Goal: Navigation & Orientation: Find specific page/section

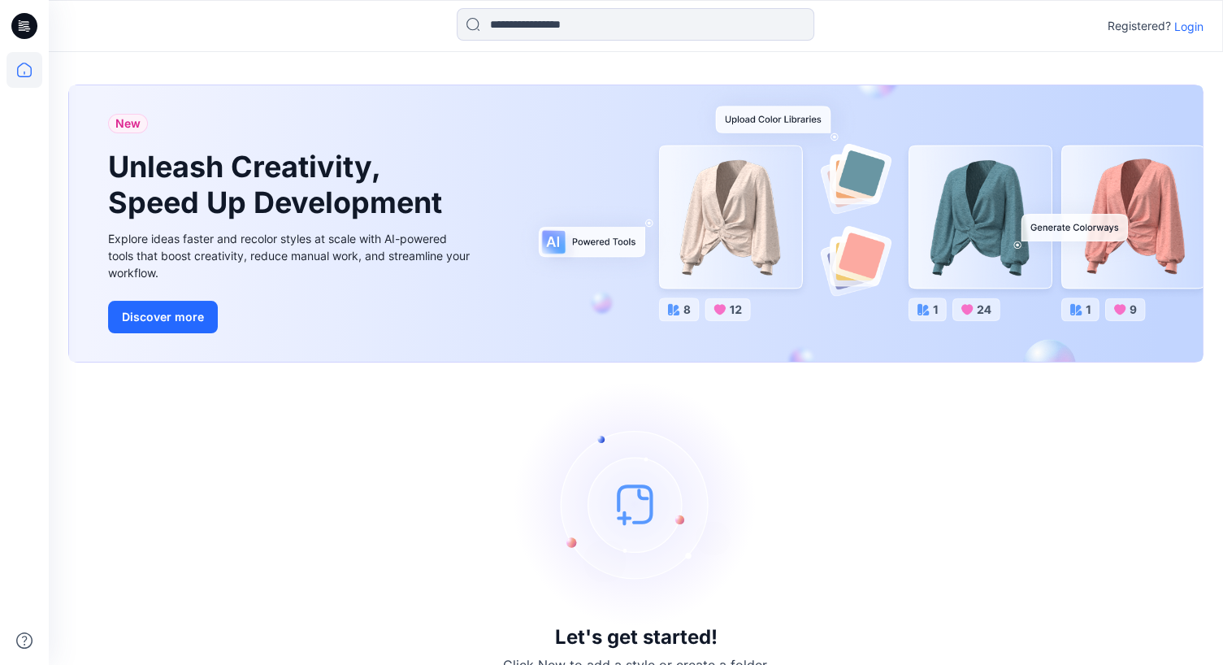
click at [1183, 28] on p "Login" at bounding box center [1189, 26] width 29 height 17
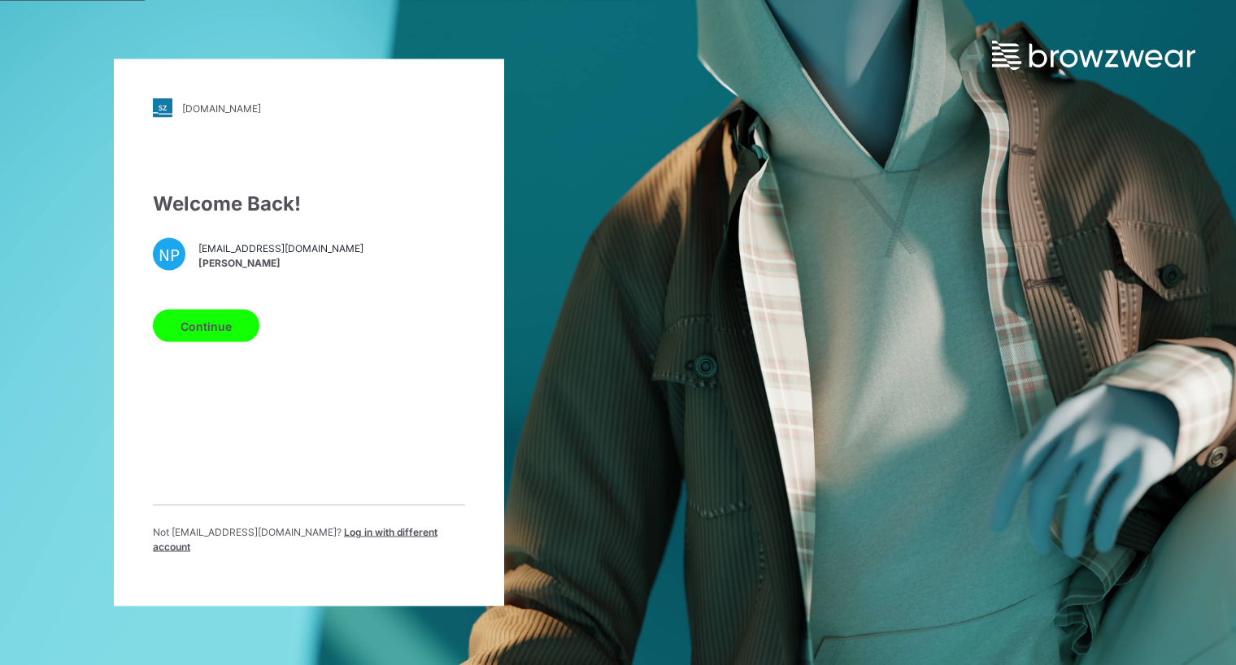
click at [188, 335] on button "Continue" at bounding box center [206, 326] width 106 height 33
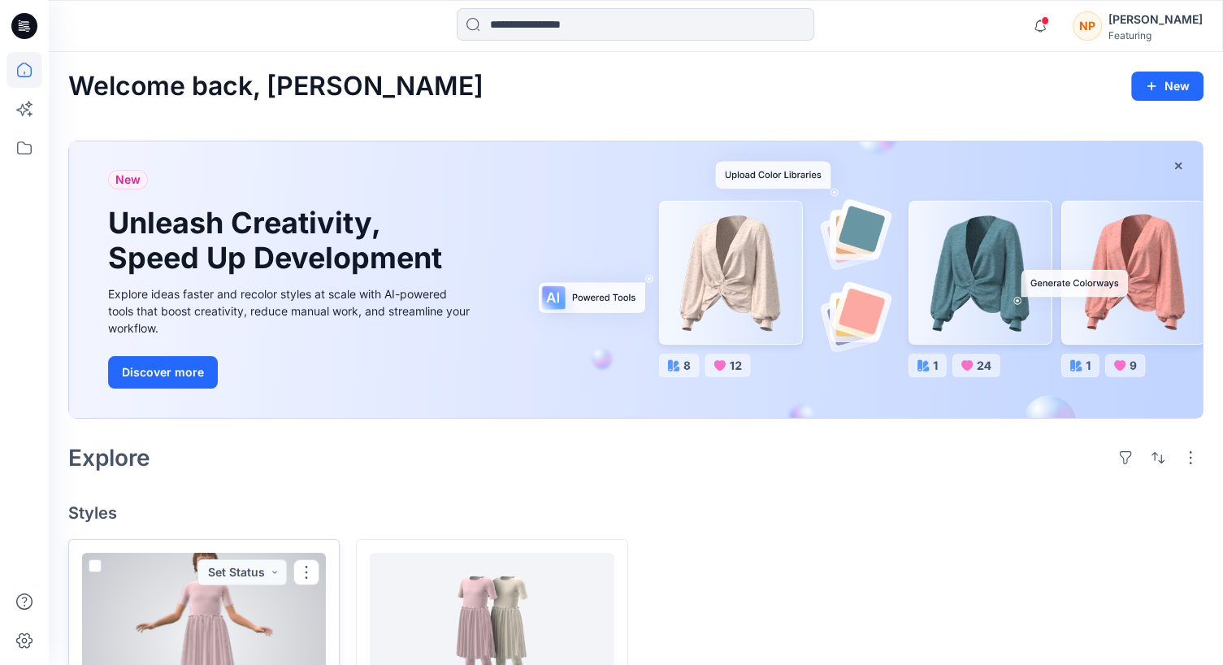
scroll to position [154, 0]
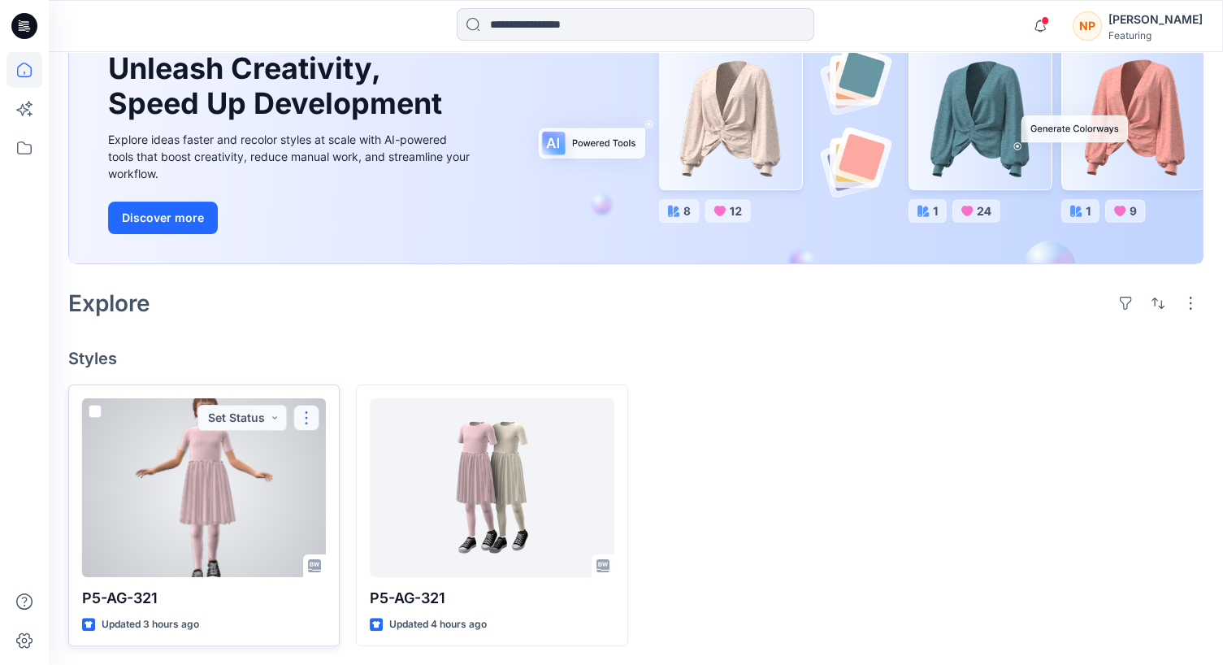
click at [302, 424] on button "button" at bounding box center [306, 418] width 26 height 26
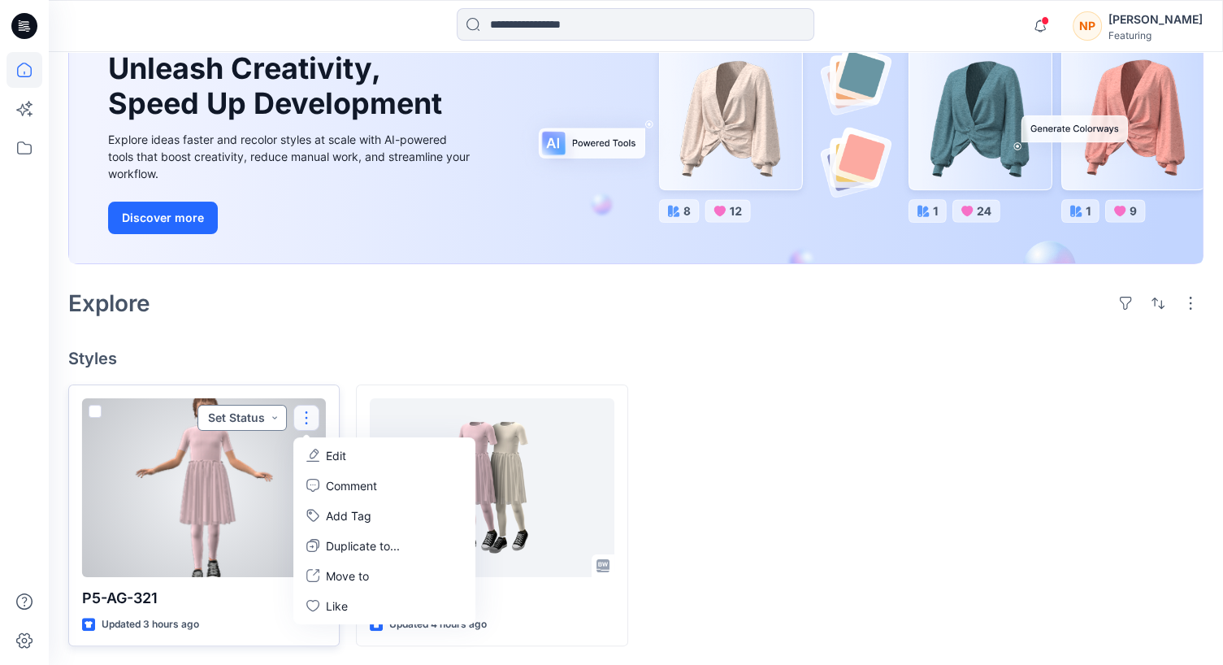
click at [260, 421] on button "Set Status" at bounding box center [242, 418] width 89 height 26
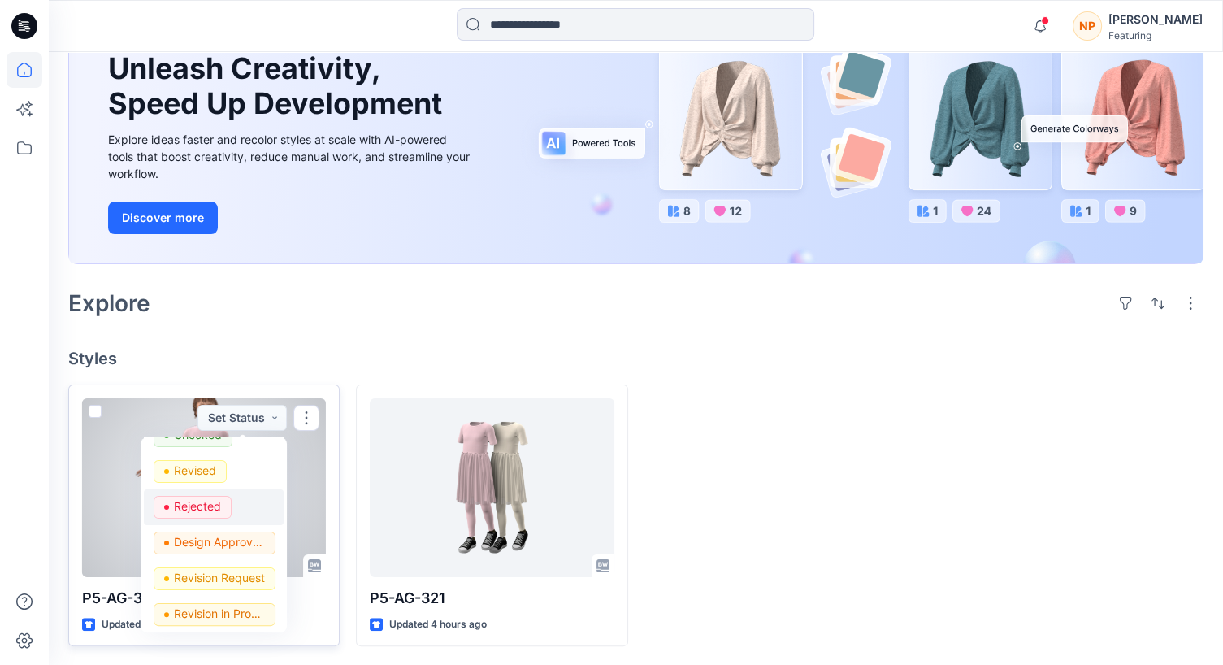
scroll to position [0, 0]
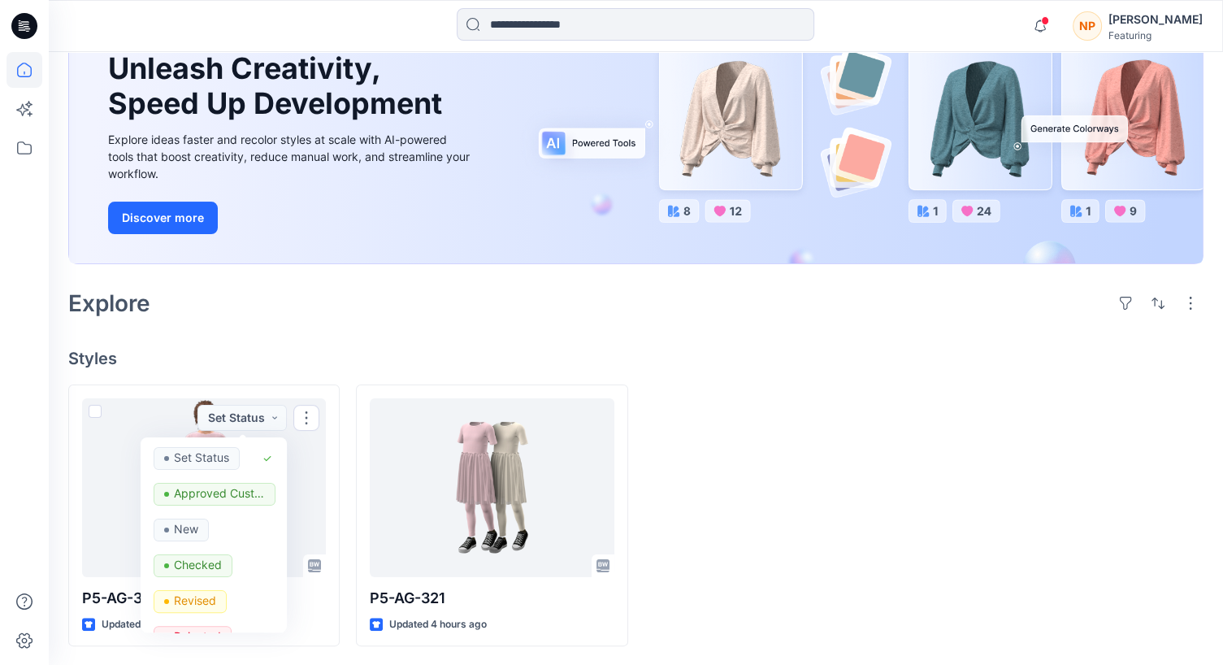
click at [394, 354] on h4 "Styles" at bounding box center [636, 359] width 1136 height 20
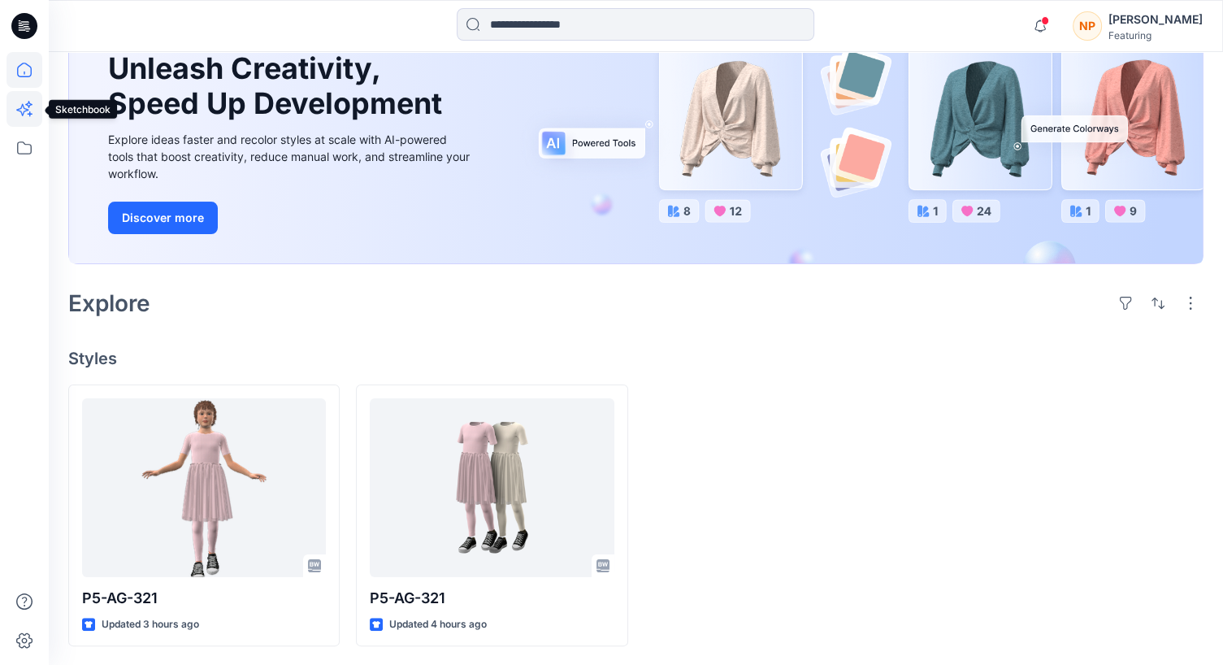
click at [26, 106] on icon at bounding box center [25, 109] width 36 height 36
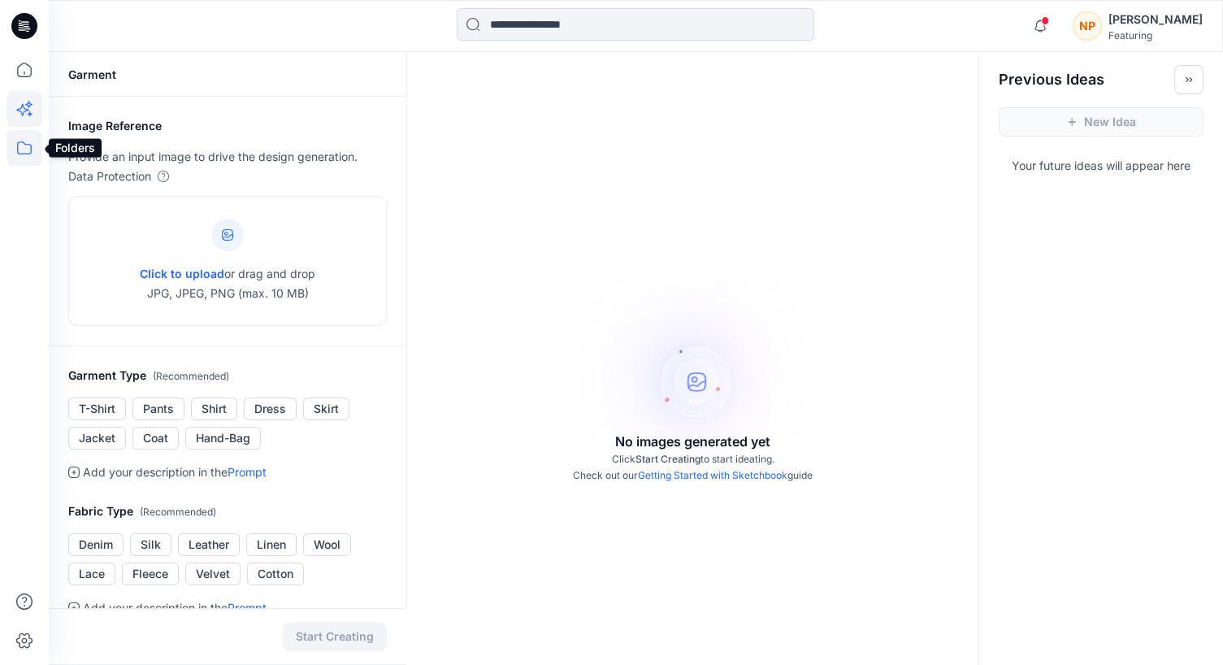
click at [26, 142] on icon at bounding box center [25, 148] width 36 height 36
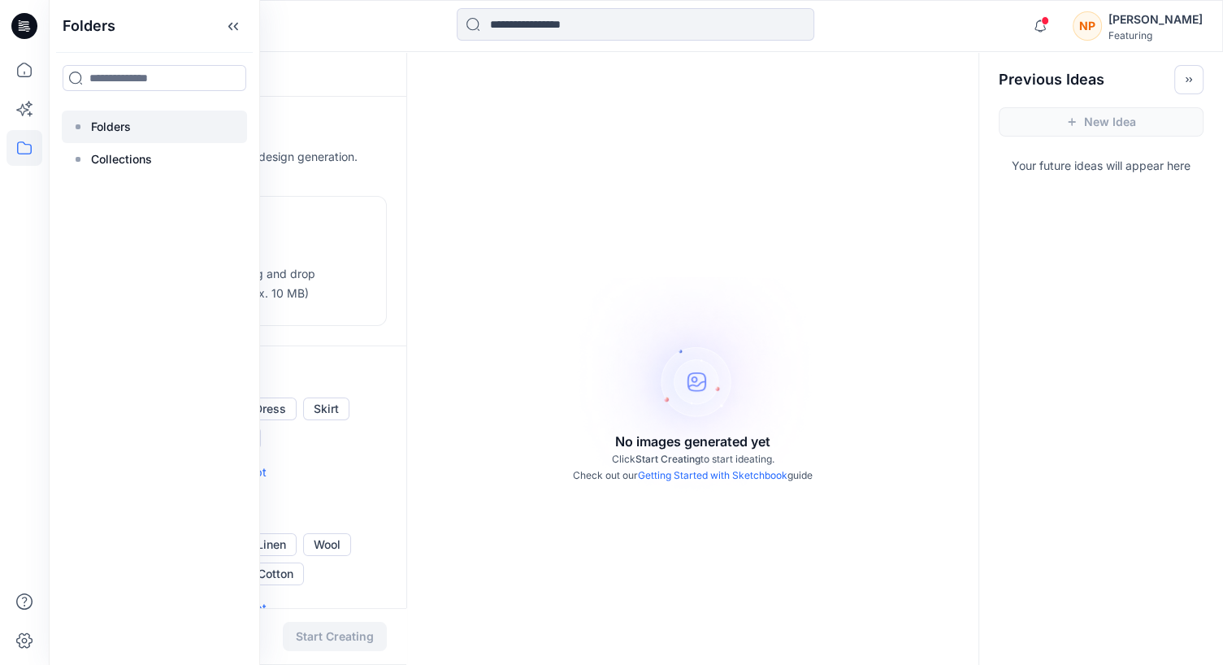
click at [89, 118] on div at bounding box center [154, 127] width 185 height 33
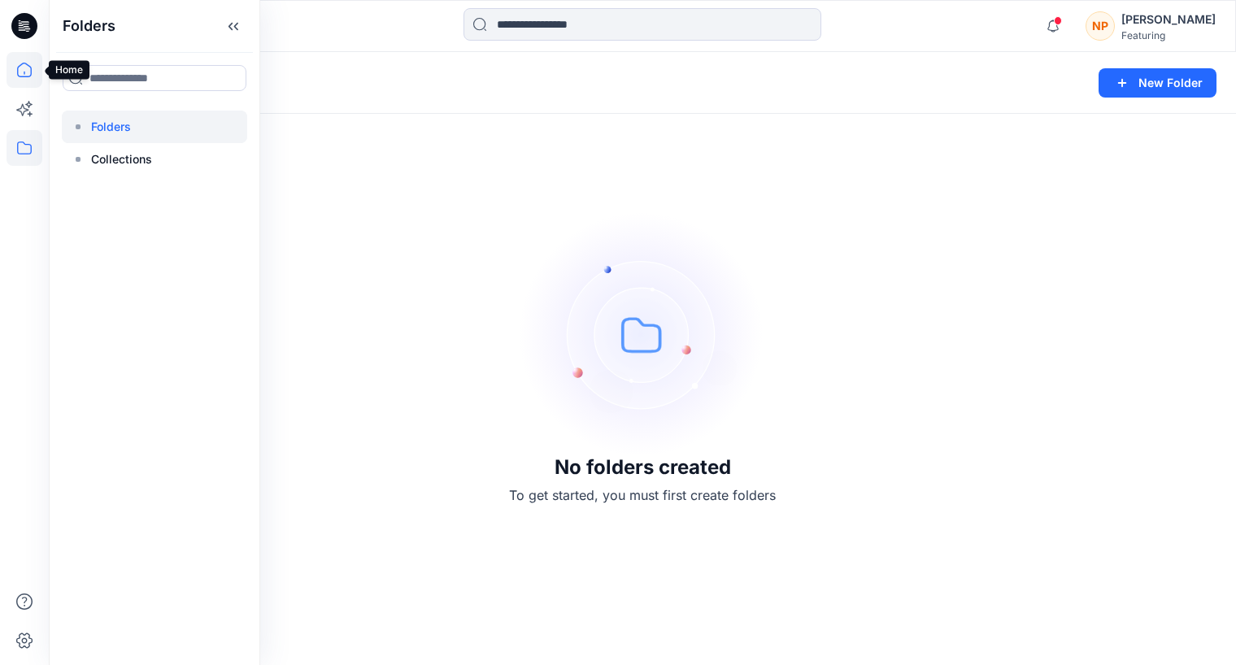
click at [25, 78] on icon at bounding box center [25, 70] width 36 height 36
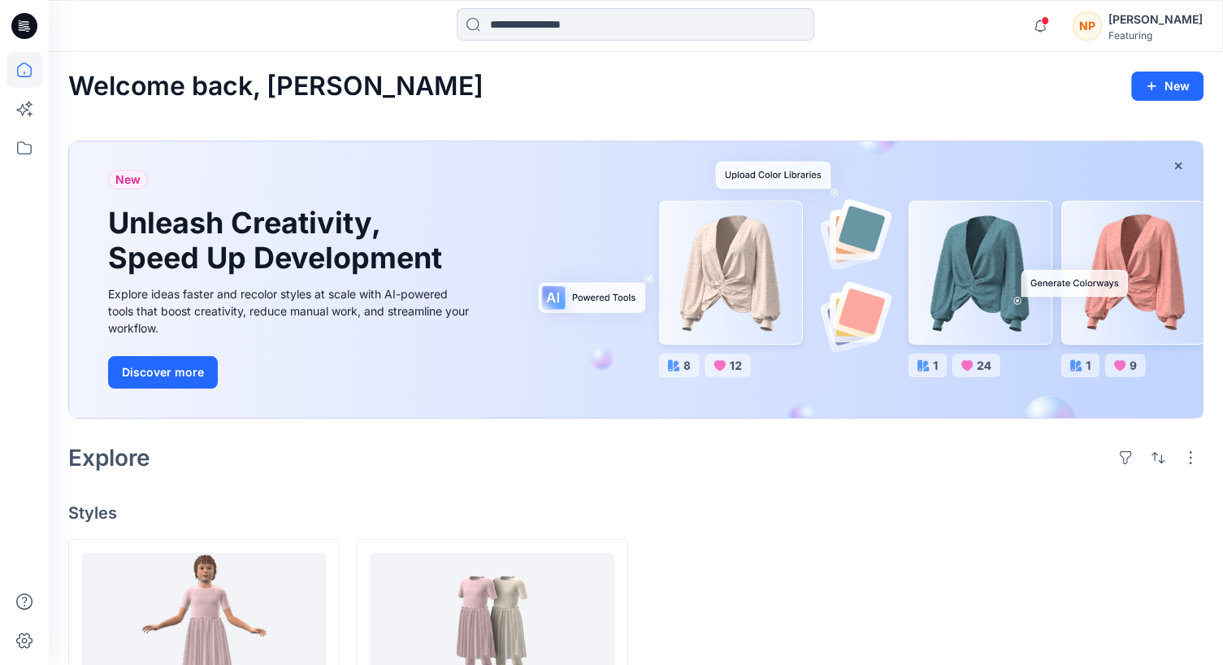
scroll to position [154, 0]
